Goal: Find specific page/section: Find specific page/section

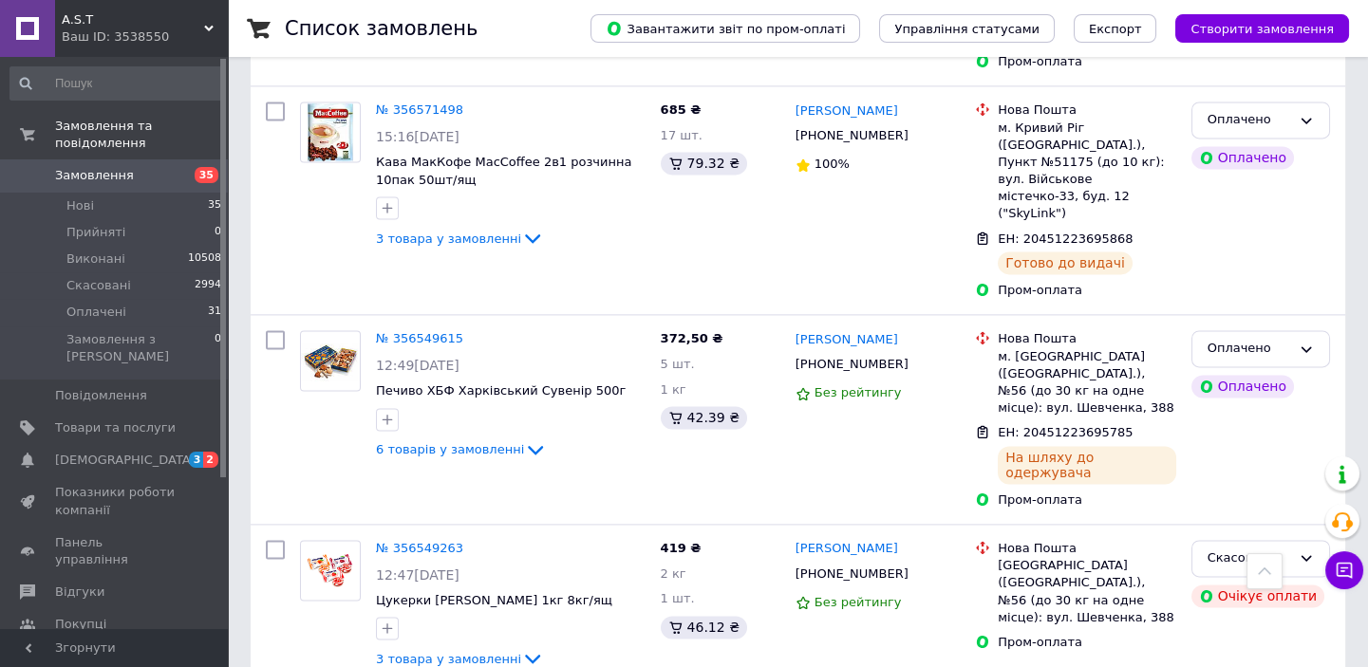
scroll to position [5547, 0]
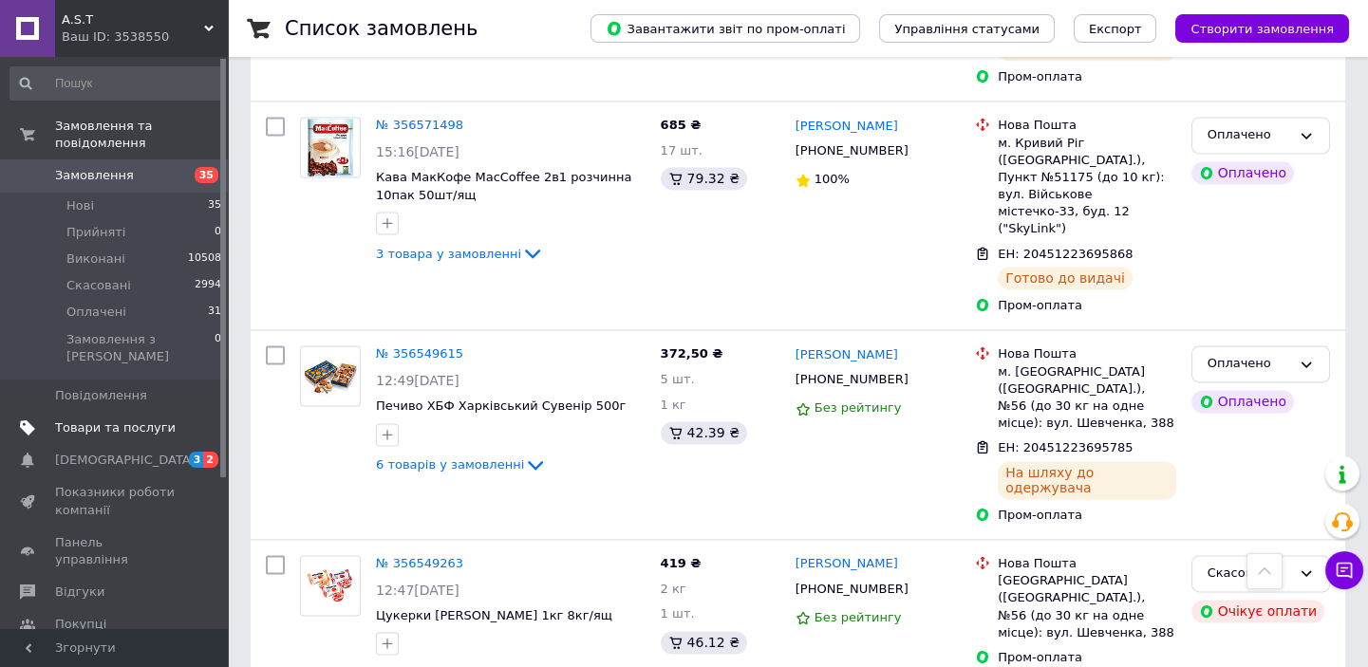
click at [112, 420] on span "Товари та послуги" at bounding box center [115, 428] width 121 height 17
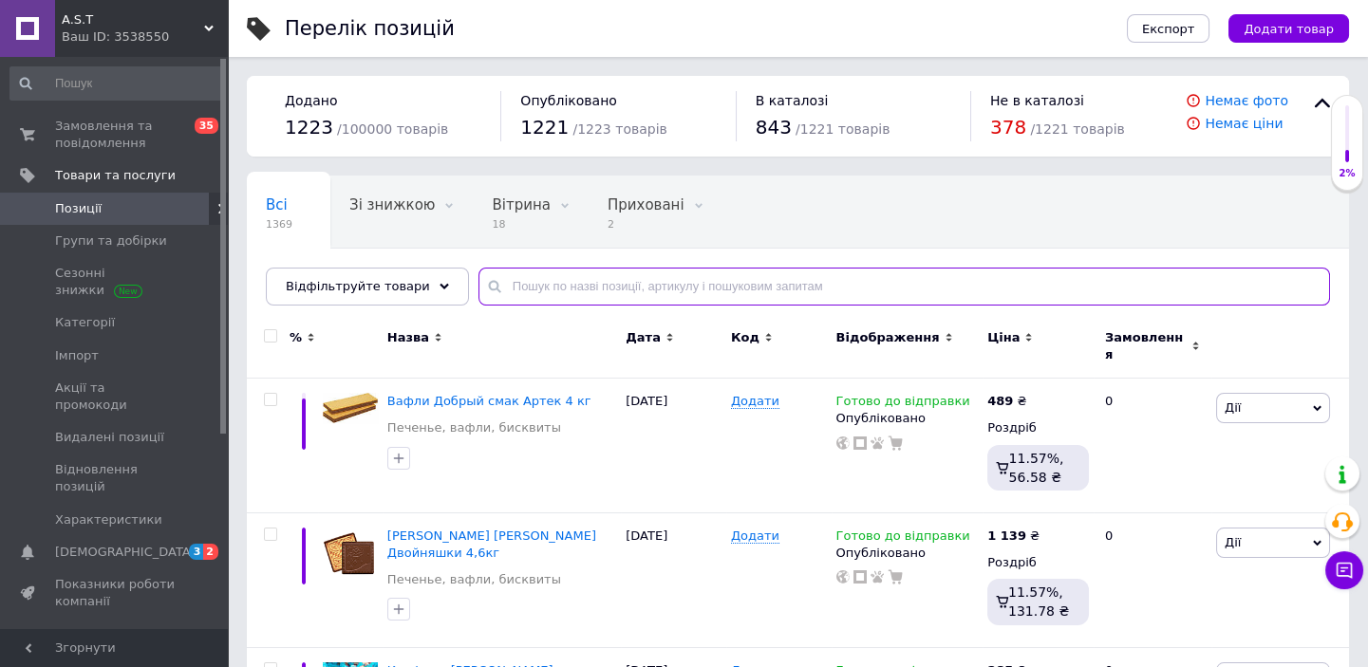
click at [506, 283] on input "text" at bounding box center [904, 287] width 852 height 38
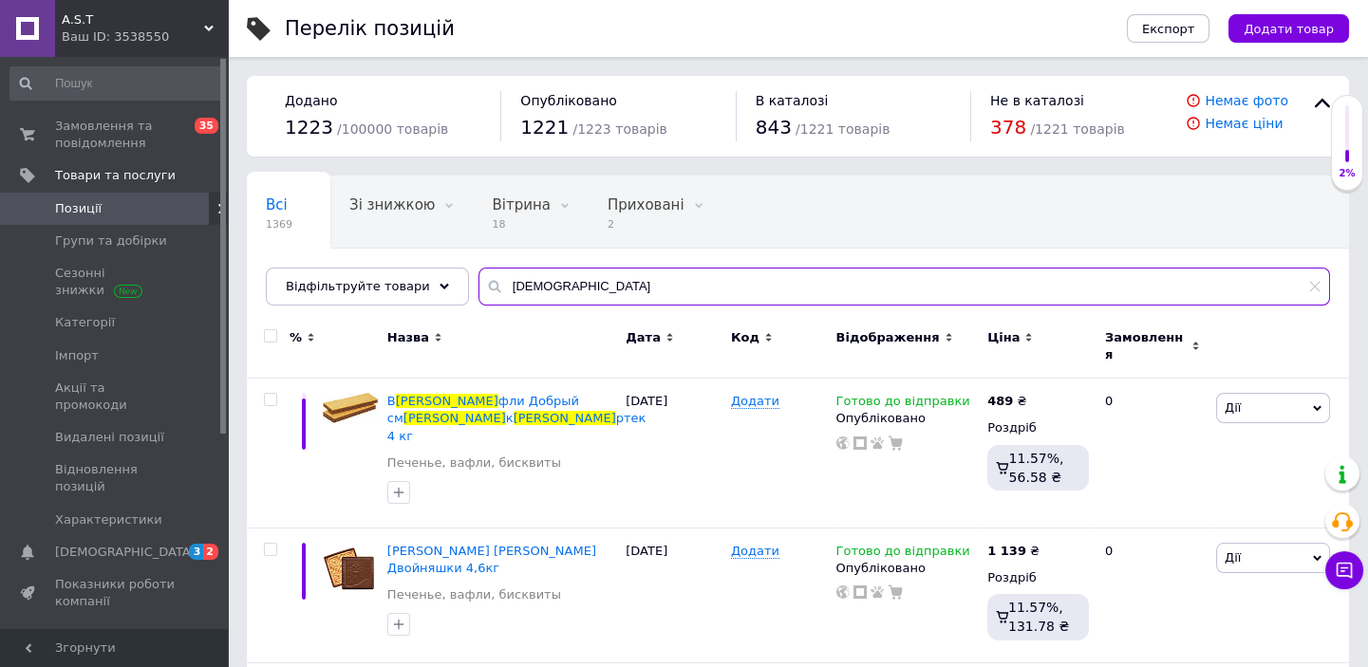
type input "[PERSON_NAME]"
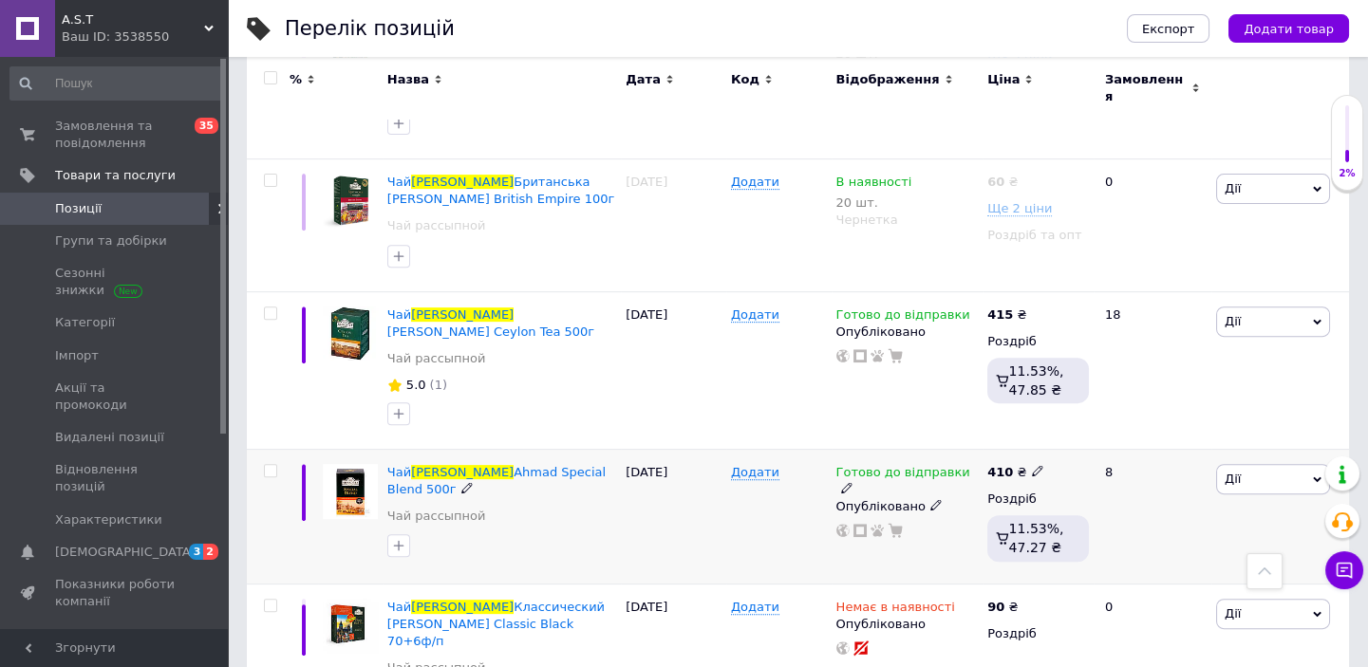
scroll to position [1640, 0]
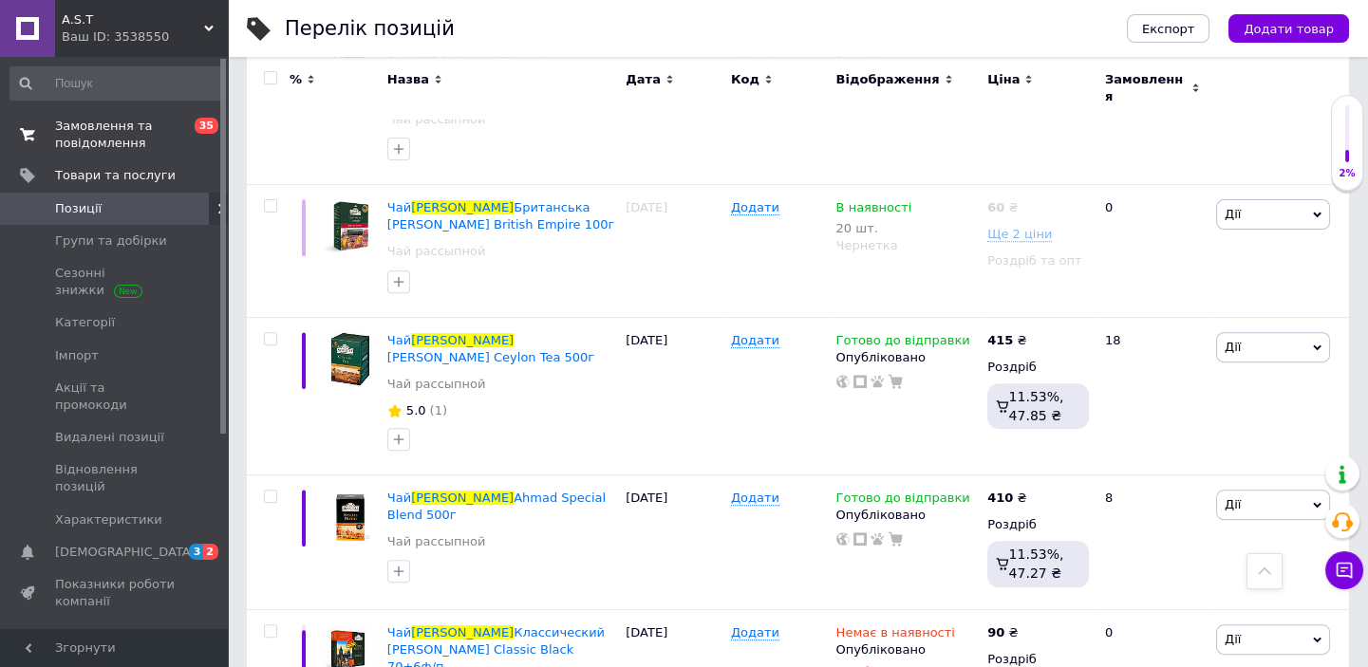
click at [37, 136] on span at bounding box center [27, 135] width 55 height 34
